Goal: Check status: Check status

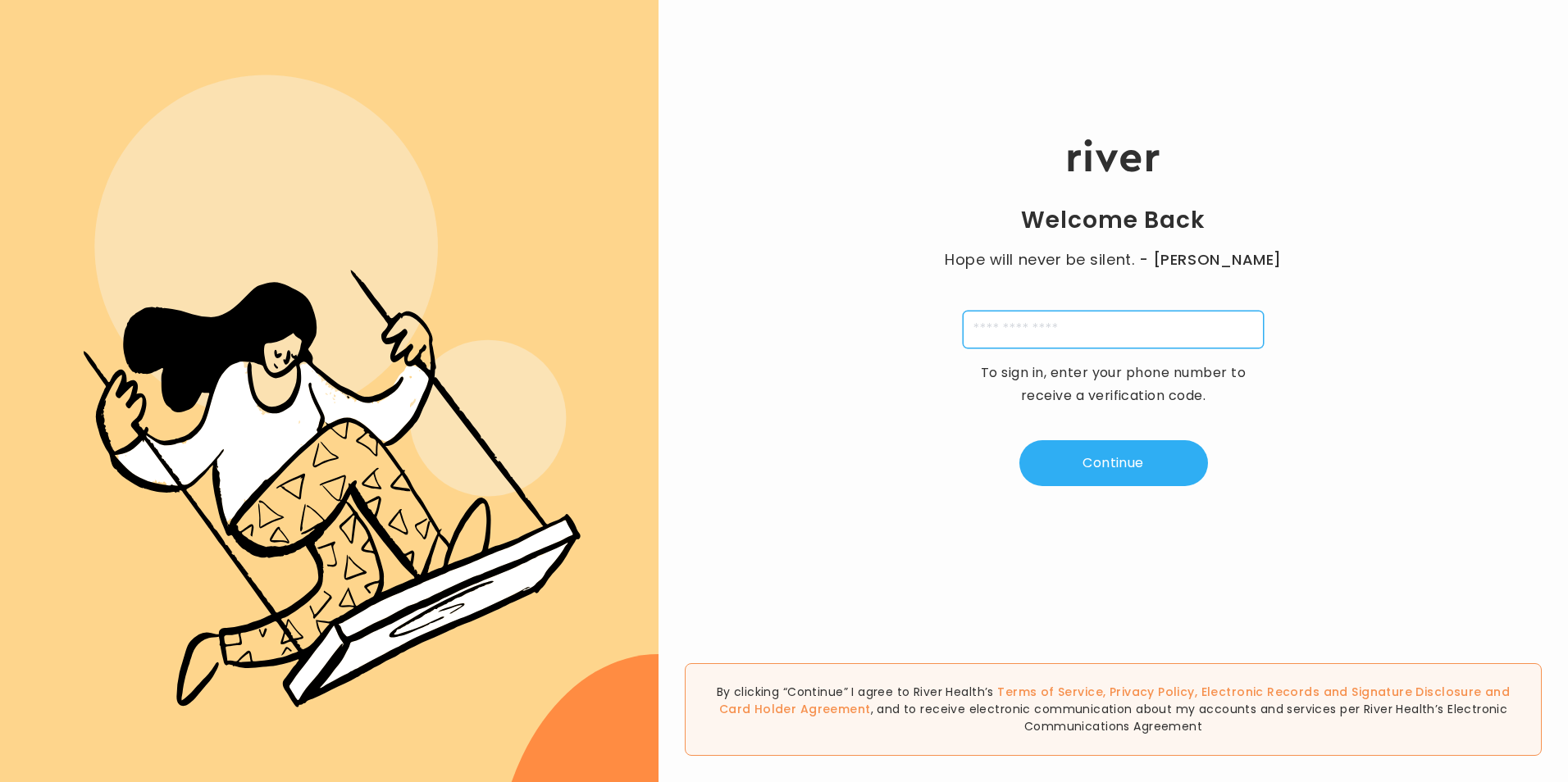
click at [1094, 340] on input "tel" at bounding box center [1113, 329] width 301 height 37
type input "**********"
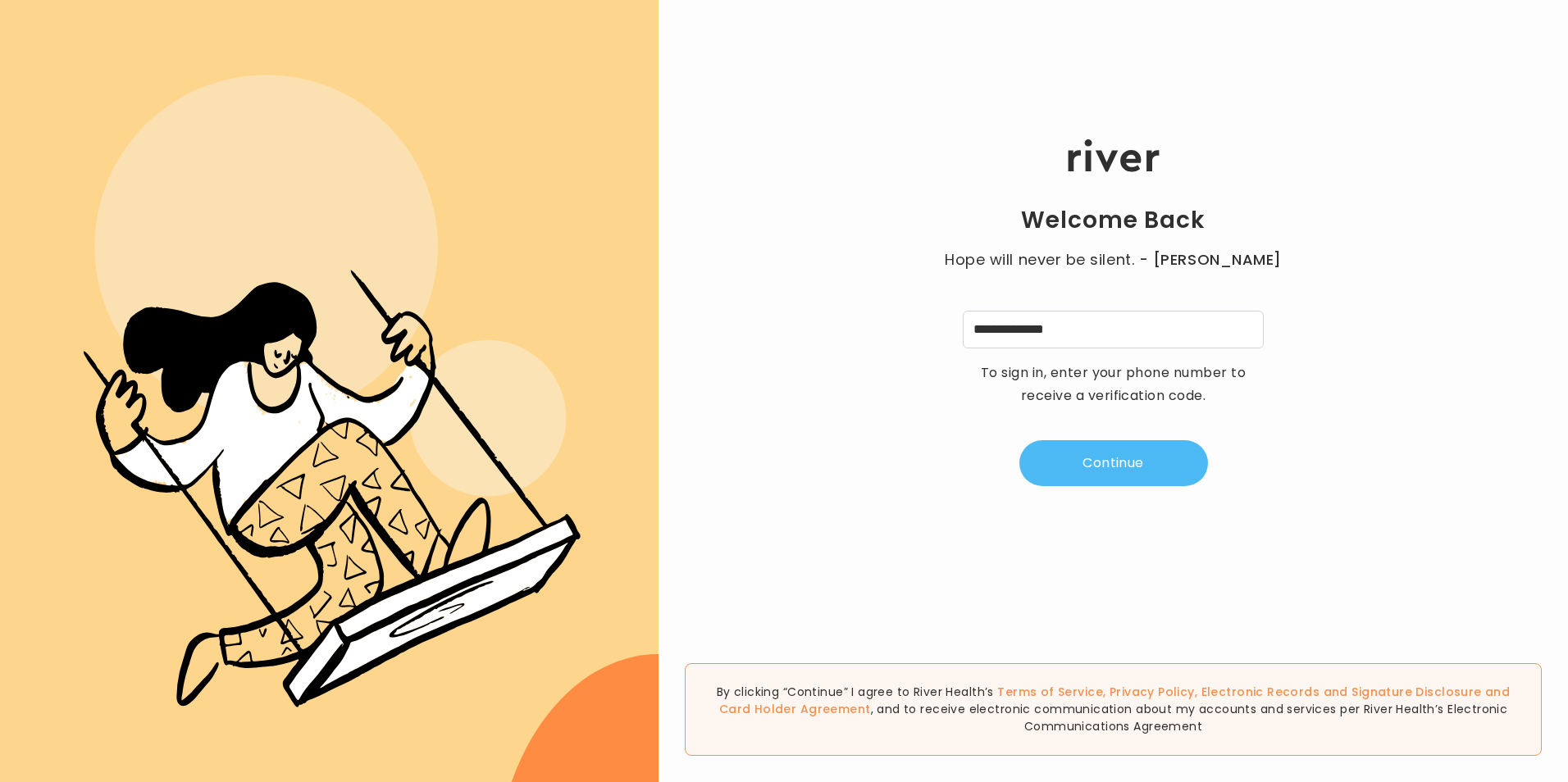
click at [1121, 471] on button "Continue" at bounding box center [1113, 463] width 189 height 46
type input "*"
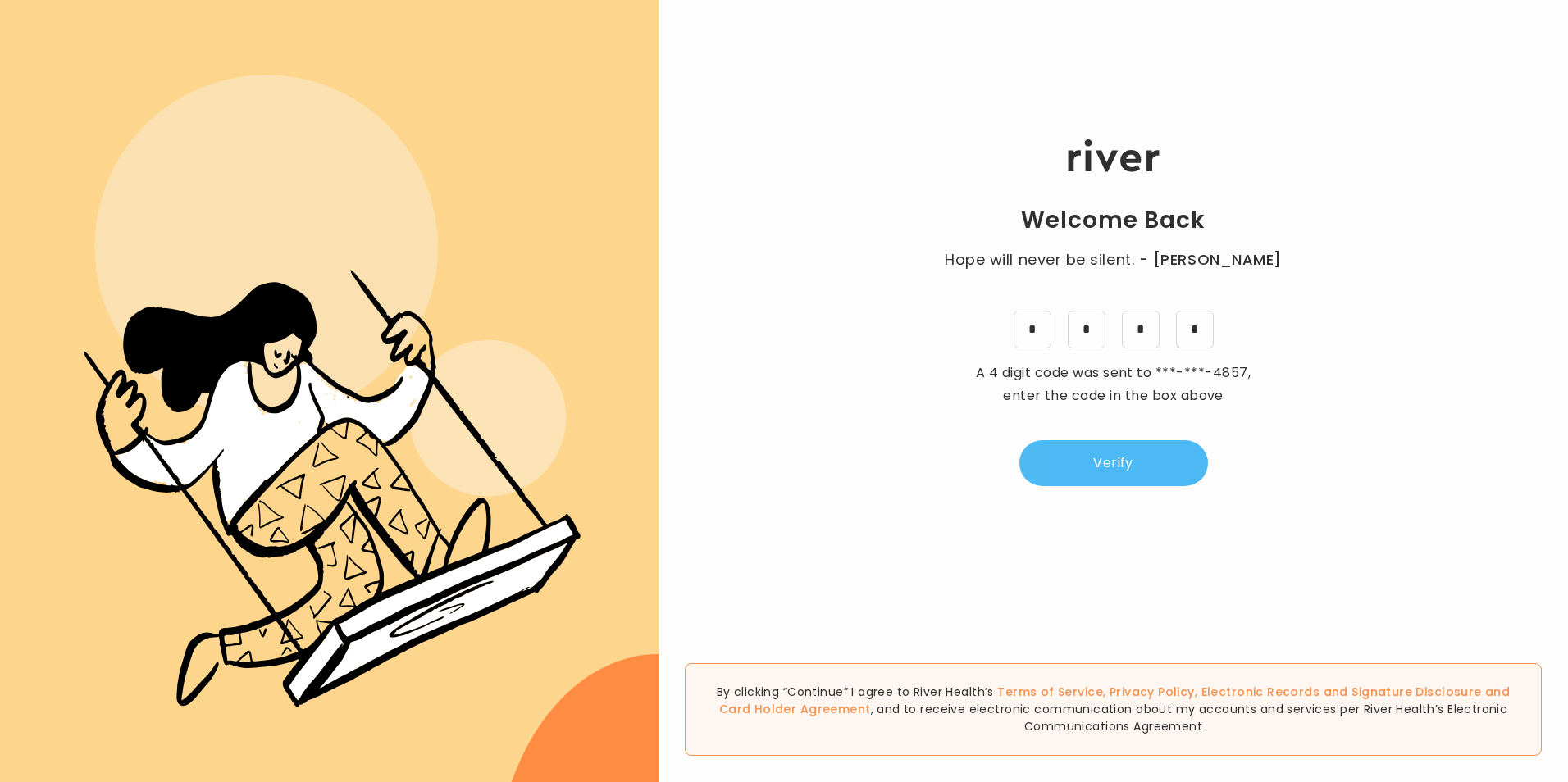
click at [1123, 464] on button "Verify" at bounding box center [1113, 463] width 189 height 46
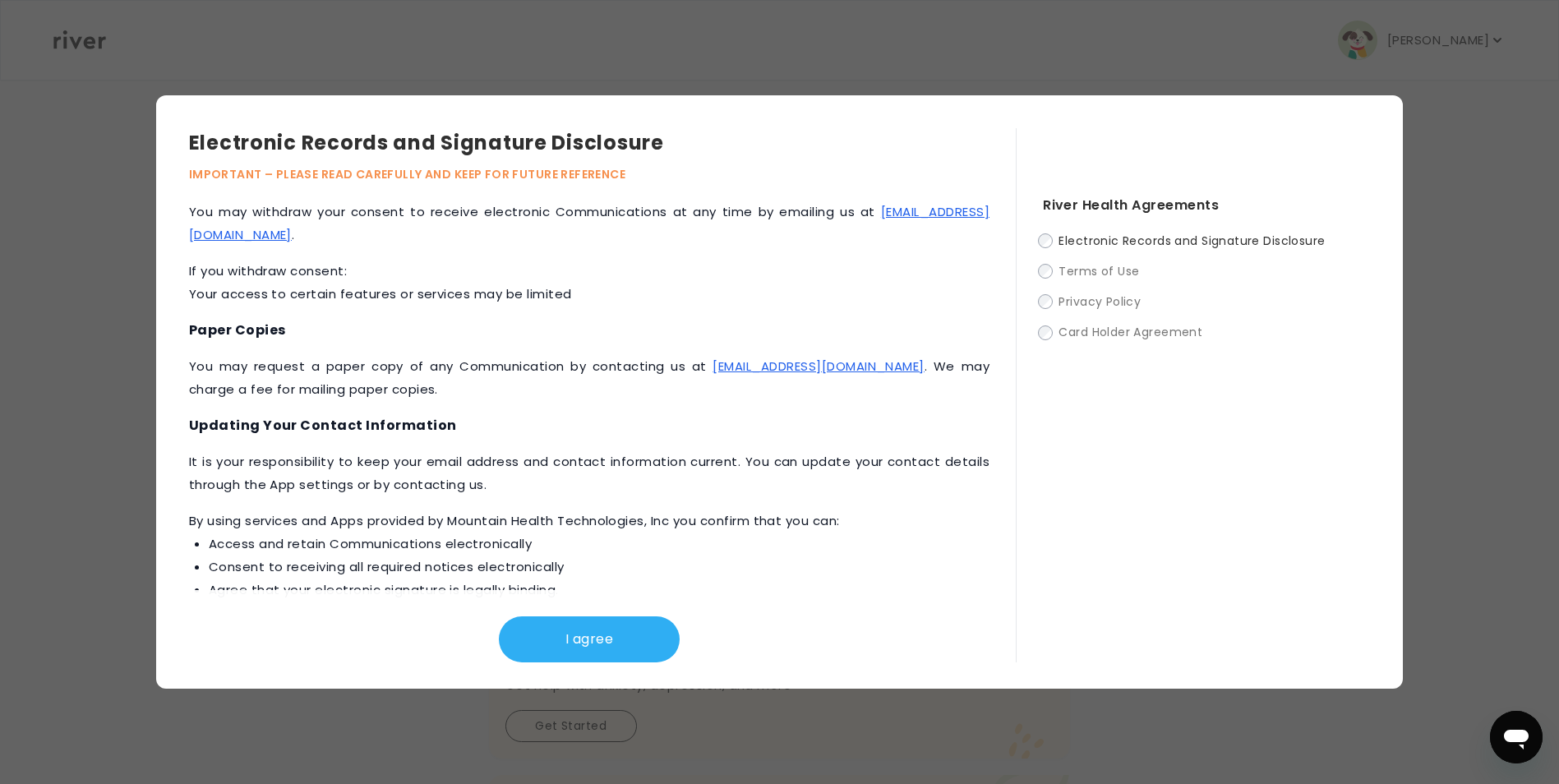
scroll to position [695, 0]
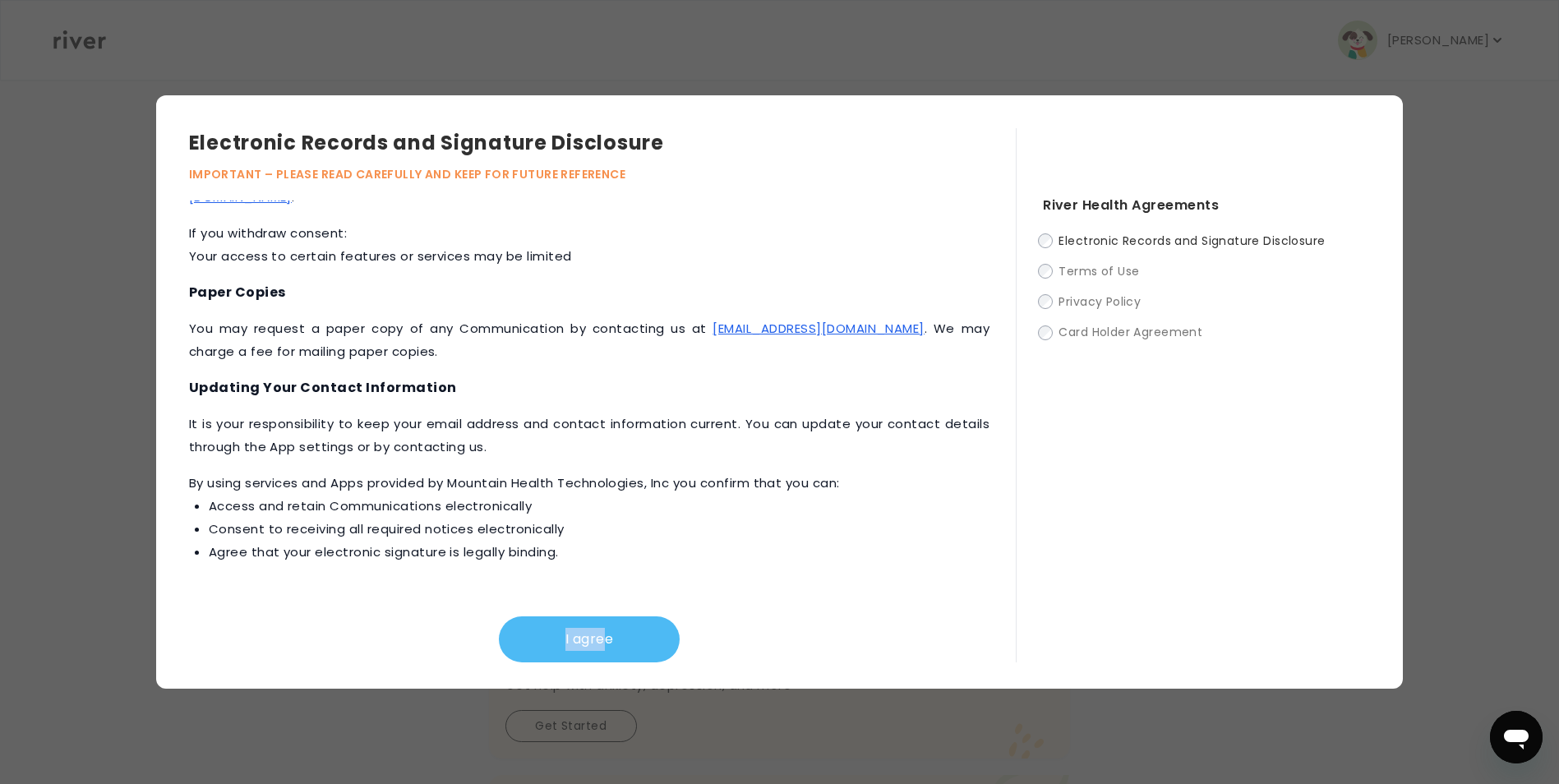
click at [596, 616] on div "I agree" at bounding box center [590, 626] width 800 height 73
drag, startPoint x: 596, startPoint y: 616, endPoint x: 577, endPoint y: 645, distance: 34.7
click at [577, 645] on button "I agree" at bounding box center [590, 639] width 181 height 46
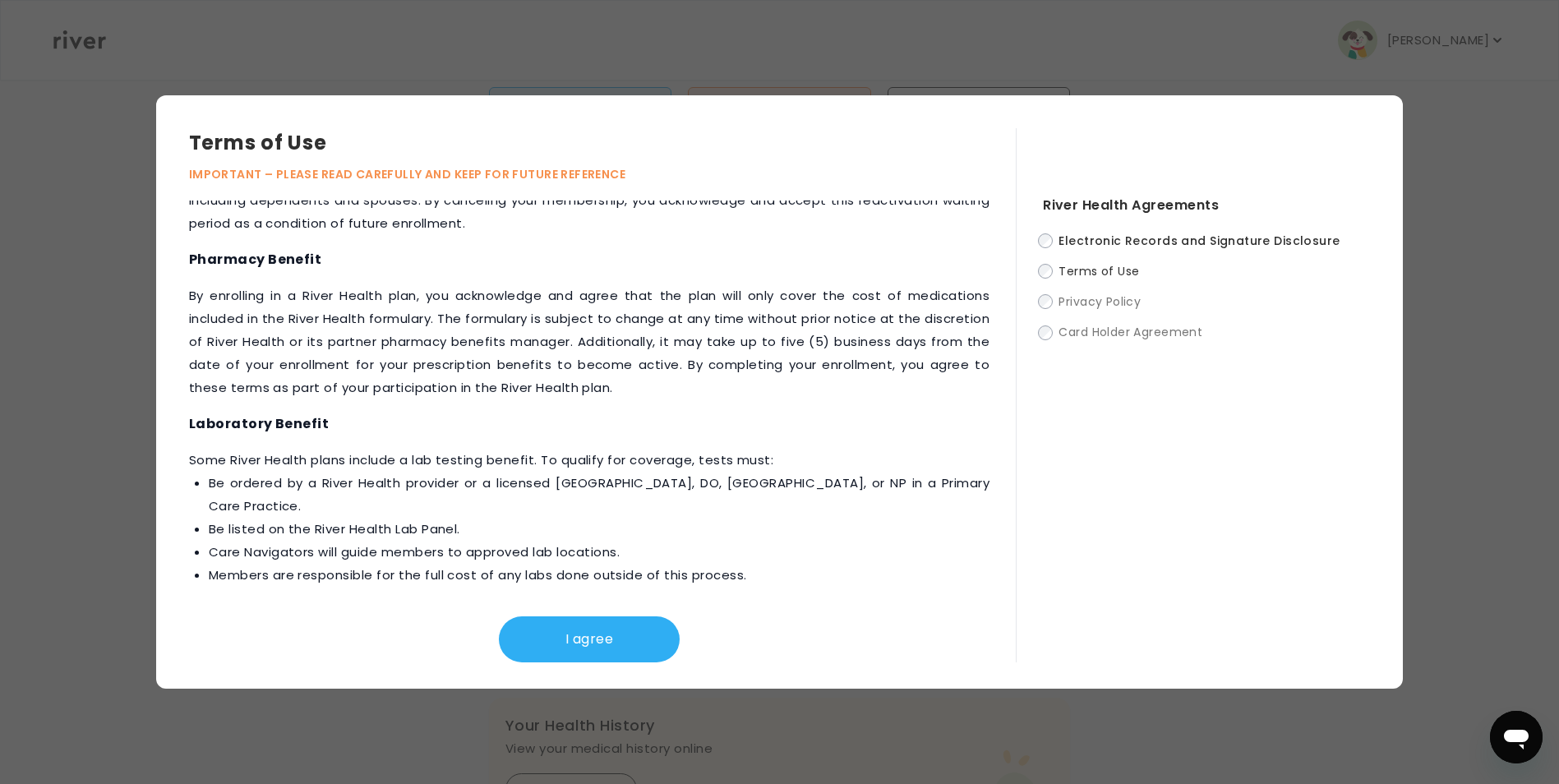
scroll to position [247, 0]
click at [599, 633] on button "I agree" at bounding box center [590, 639] width 181 height 46
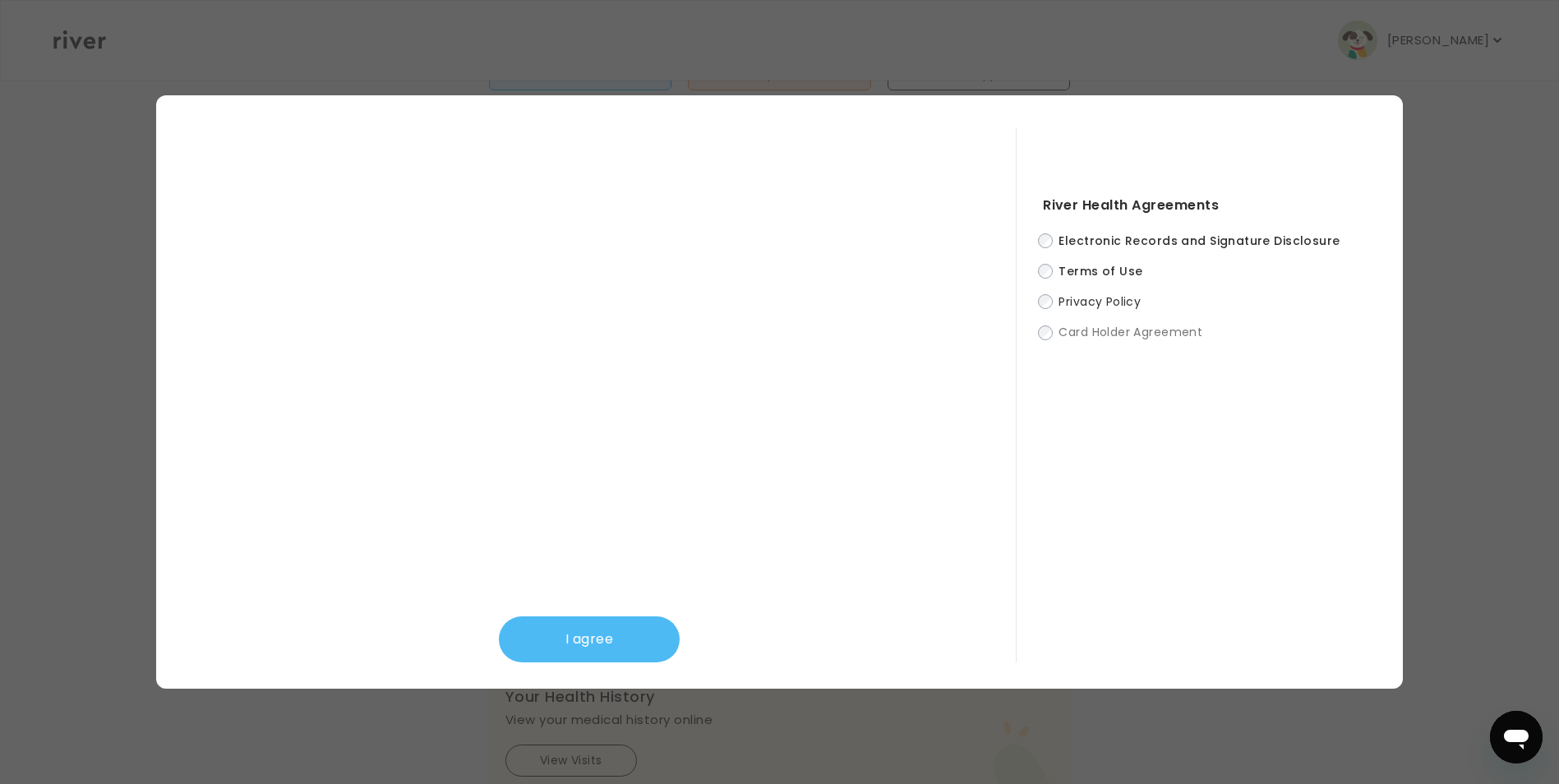
click at [561, 620] on button "I agree" at bounding box center [590, 639] width 181 height 46
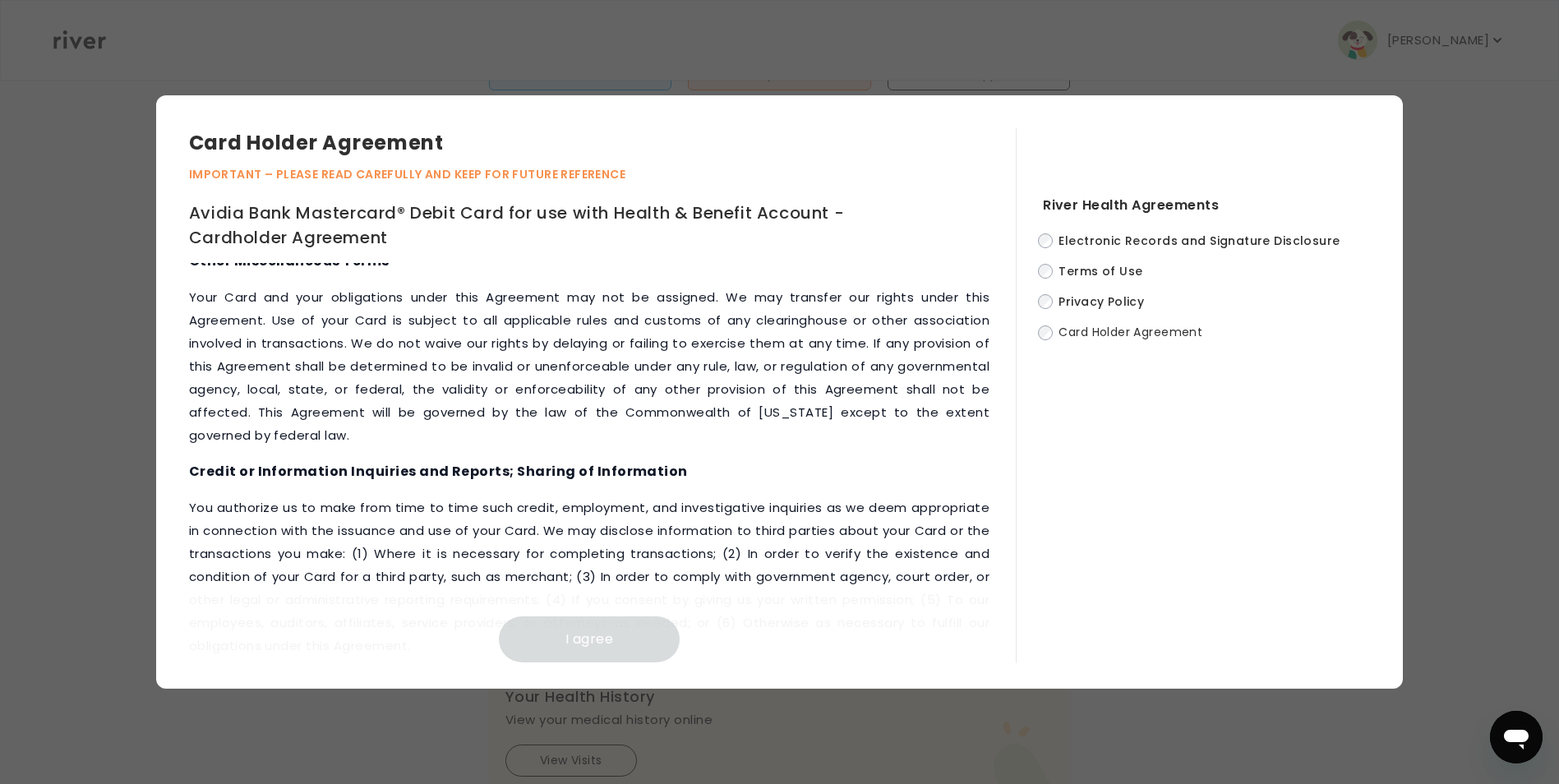
scroll to position [6868, 0]
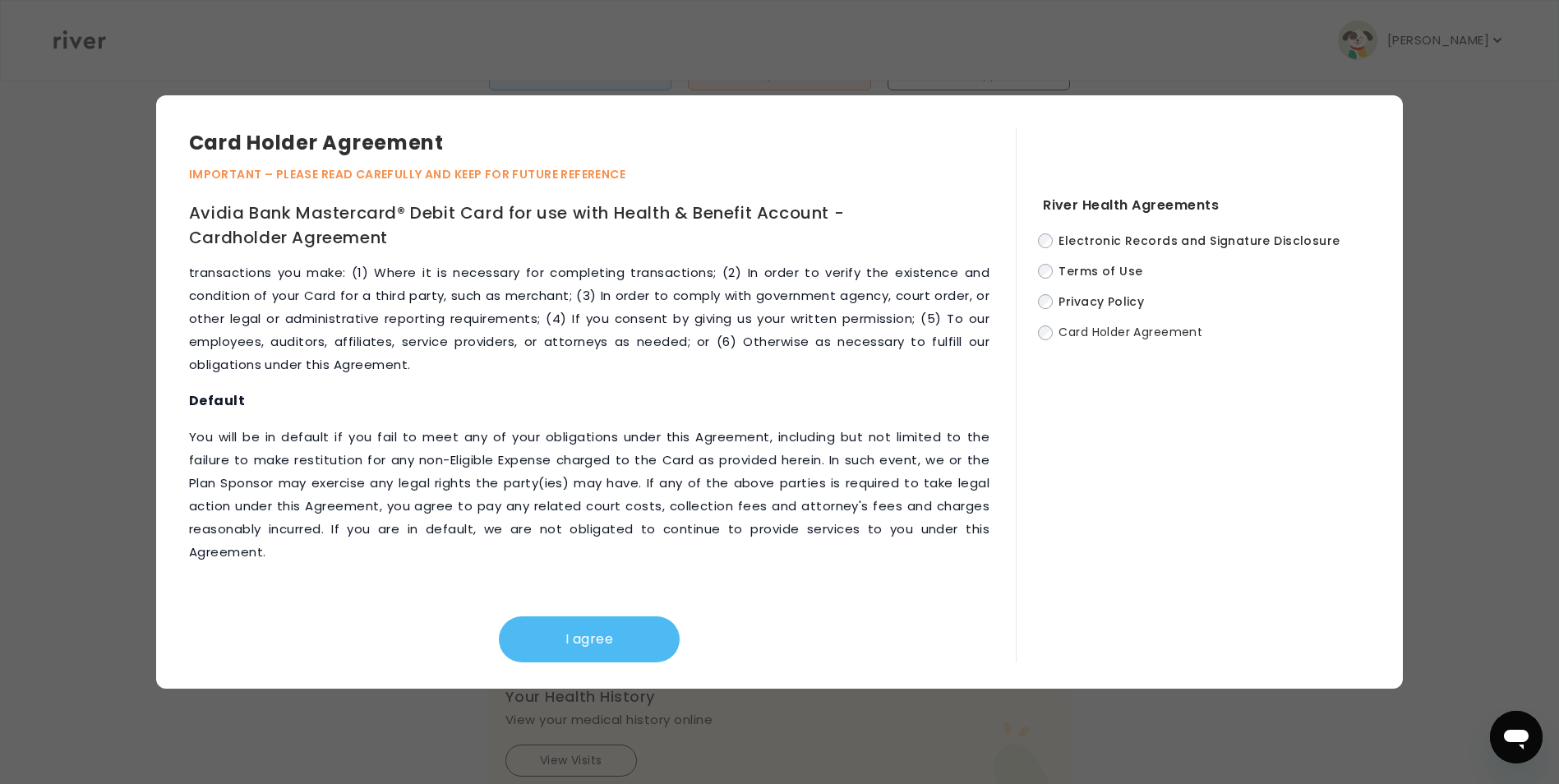
click at [613, 642] on button "I agree" at bounding box center [590, 639] width 181 height 46
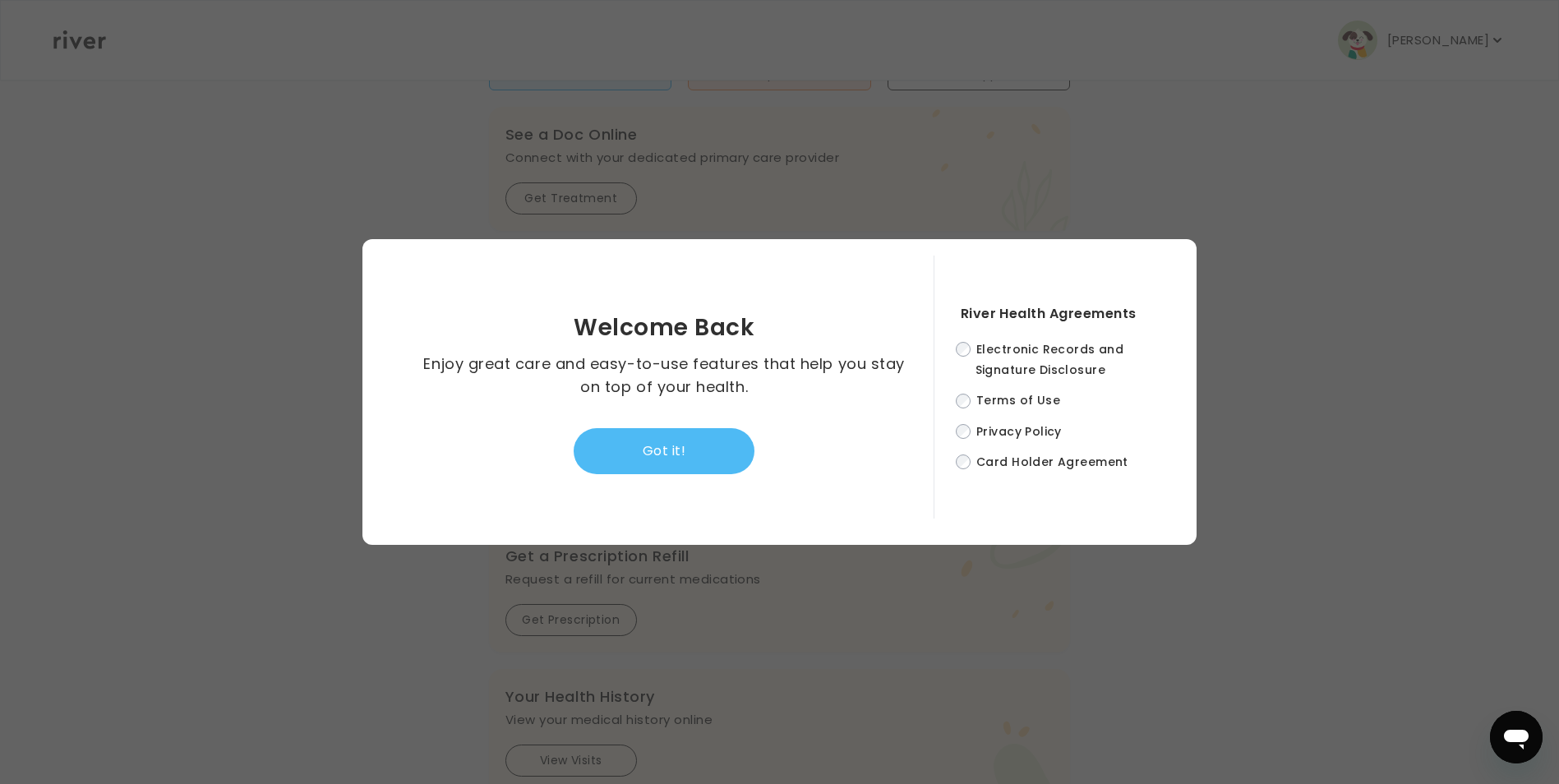
click at [695, 453] on button "Got it!" at bounding box center [664, 451] width 181 height 46
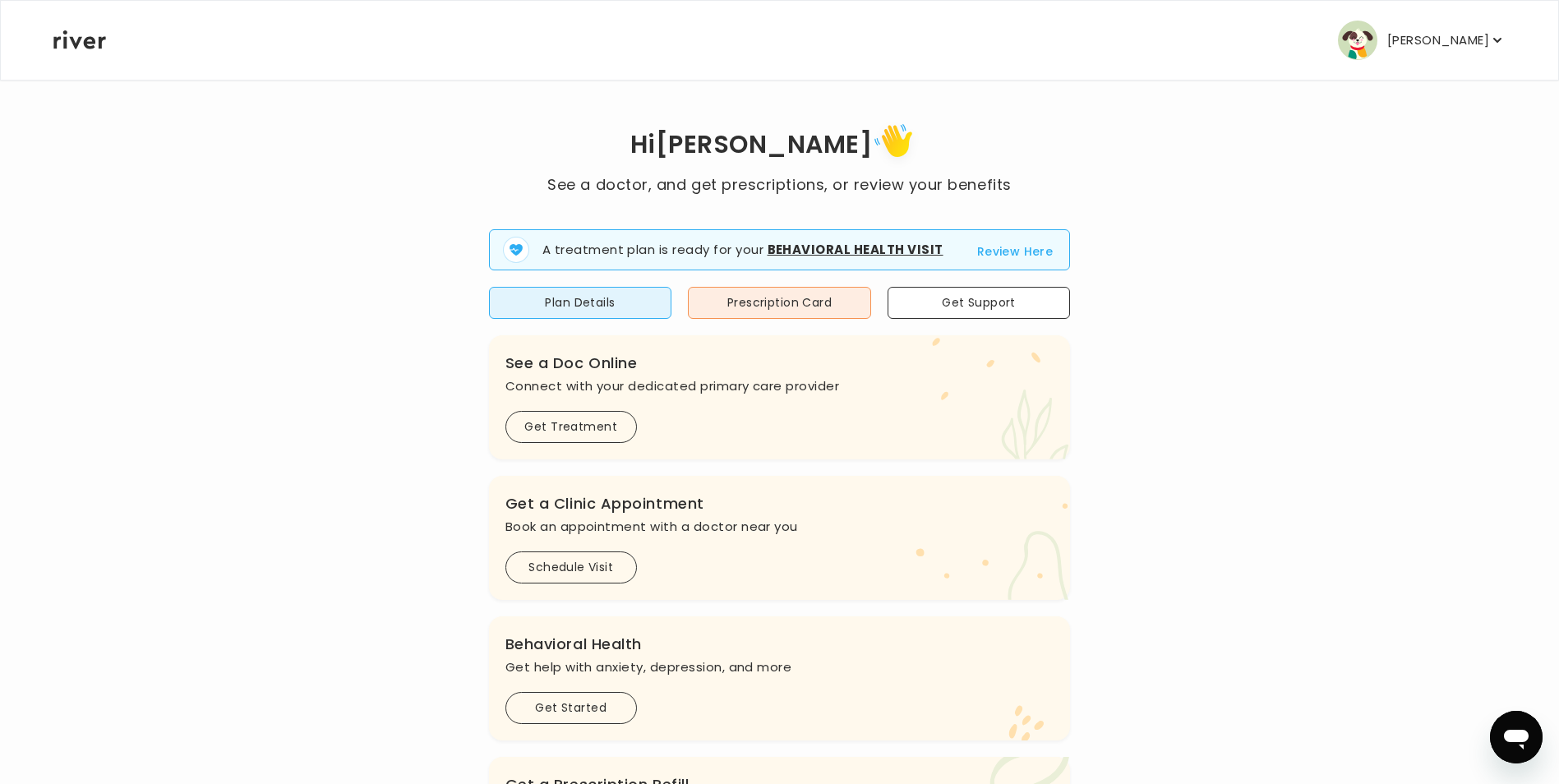
scroll to position [468, 0]
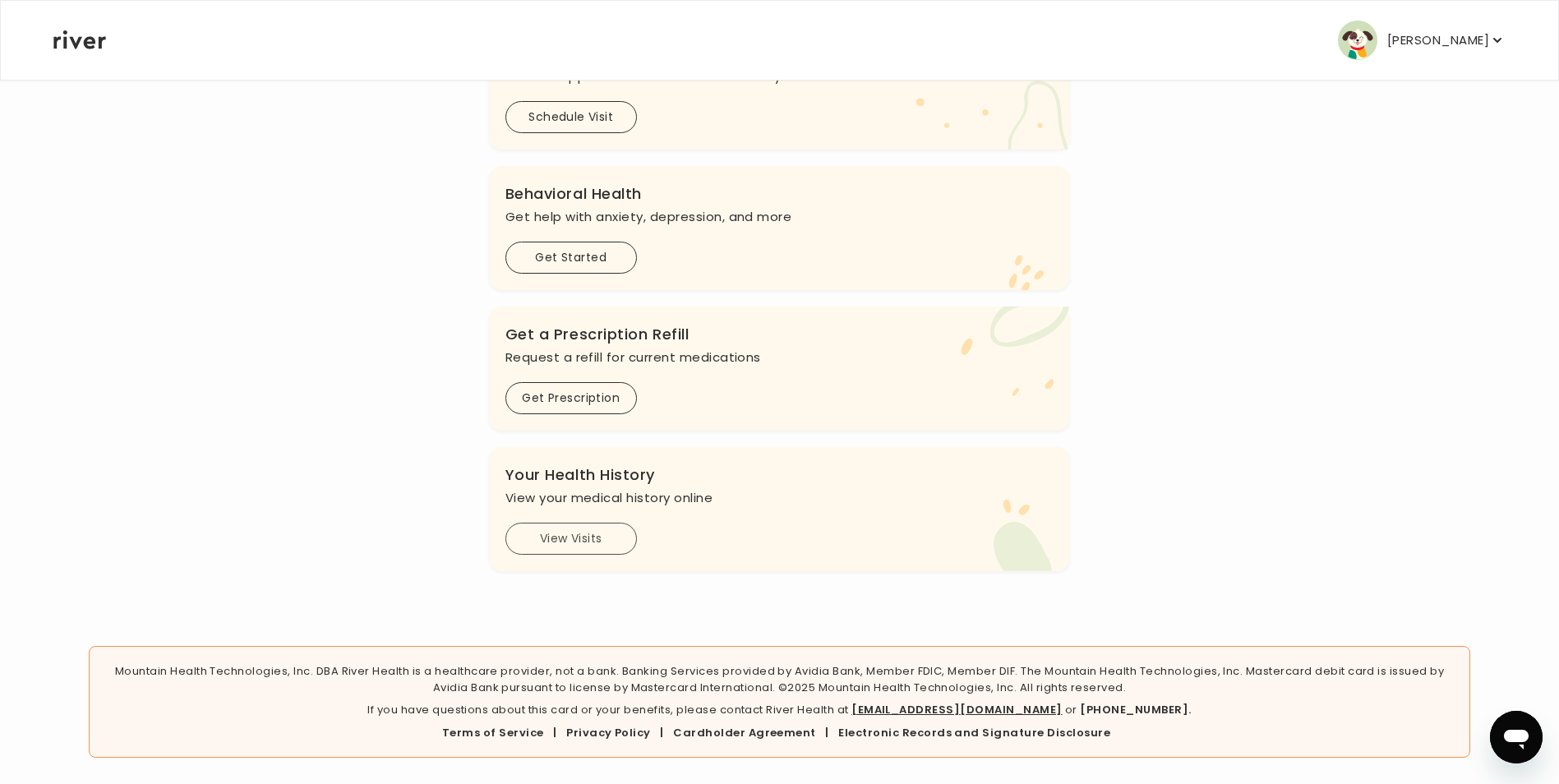
click at [565, 532] on button "View Visits" at bounding box center [571, 539] width 131 height 32
